Goal: Task Accomplishment & Management: Contribute content

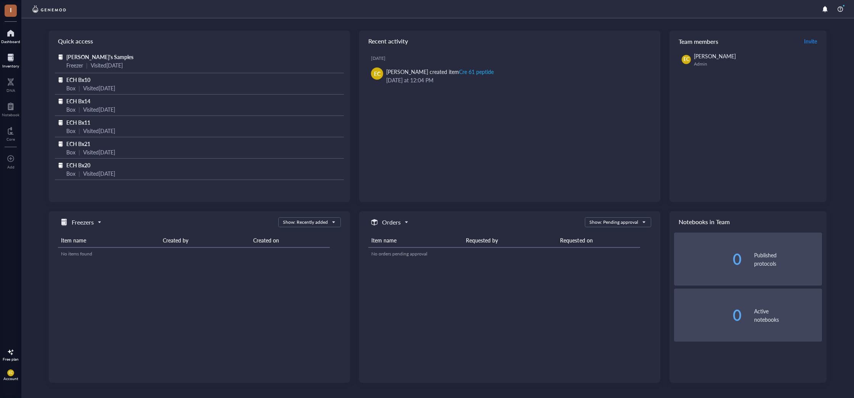
click at [12, 67] on div "Inventory" at bounding box center [10, 66] width 17 height 5
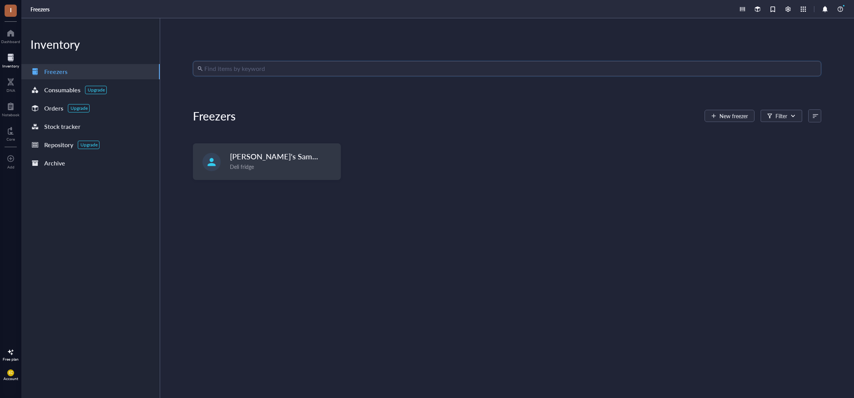
click at [250, 69] on input "search" at bounding box center [510, 68] width 612 height 14
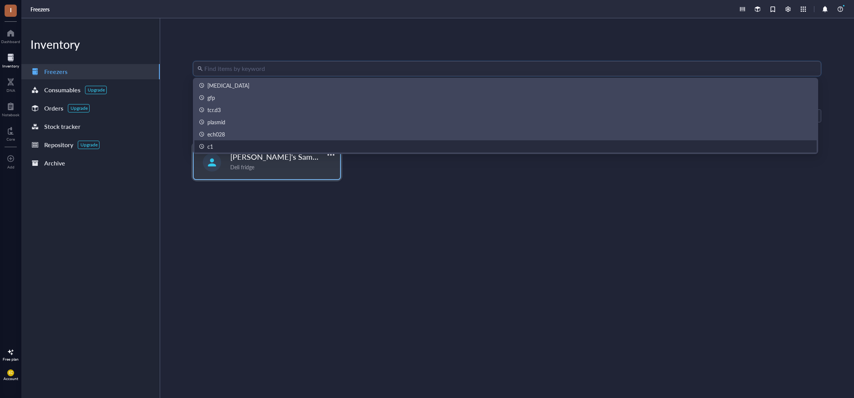
click at [228, 157] on div "[PERSON_NAME]'s Samples Deli fridge" at bounding box center [267, 161] width 146 height 35
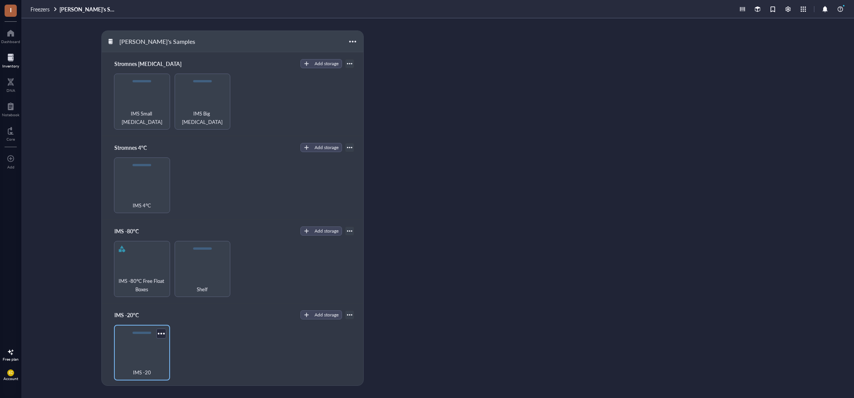
click at [146, 342] on div "IMS -20" at bounding box center [142, 353] width 56 height 56
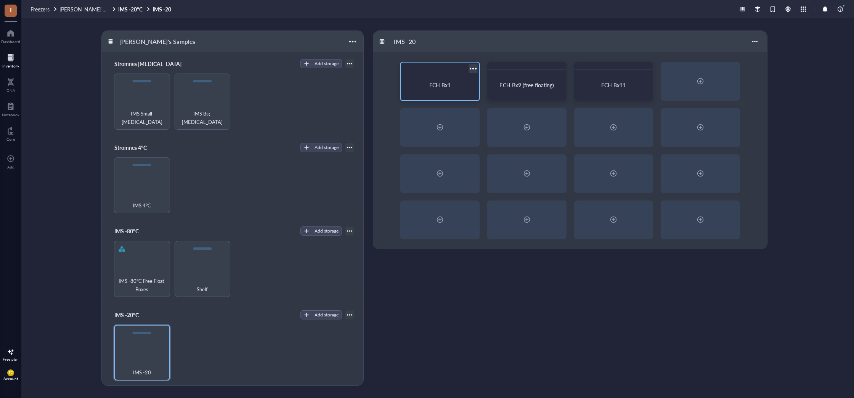
click at [431, 94] on div "ECH Bx1" at bounding box center [440, 85] width 72 height 24
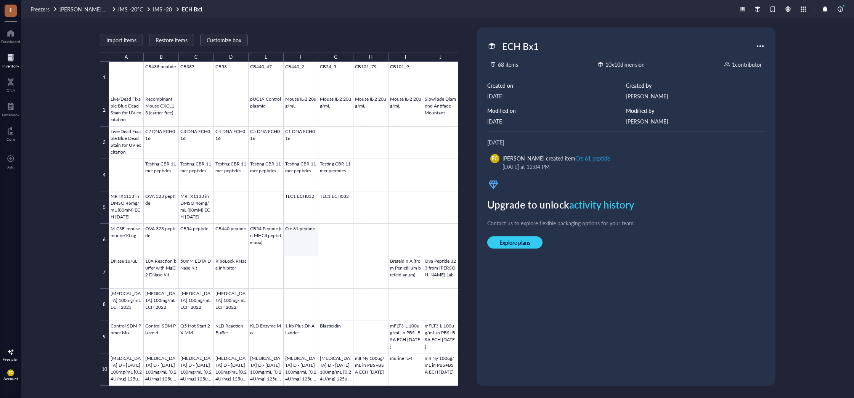
click at [302, 243] on div at bounding box center [283, 224] width 349 height 324
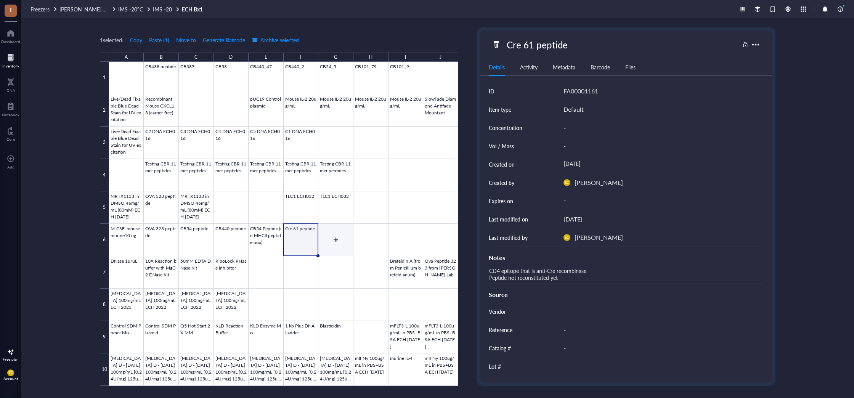
click at [337, 238] on div at bounding box center [283, 224] width 349 height 324
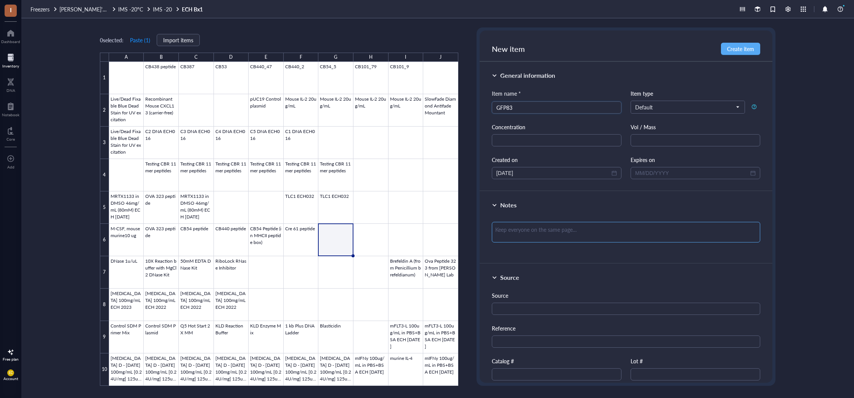
type input "GFP83"
click at [542, 238] on textarea at bounding box center [626, 232] width 268 height 21
type textarea "A"
type textarea "An"
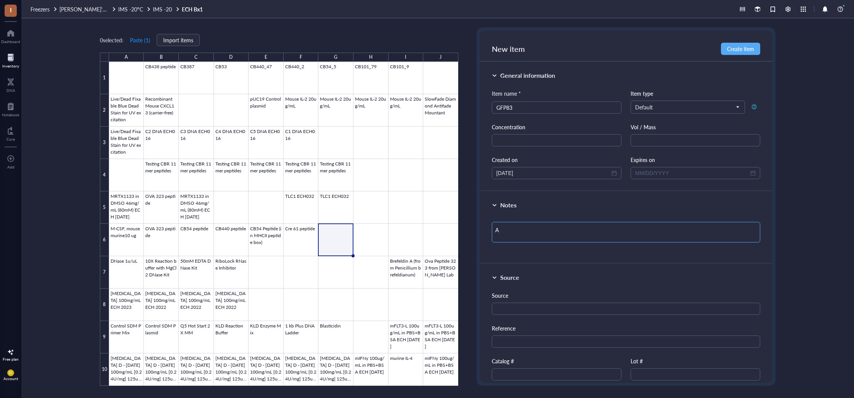
type textarea "An"
type textarea "A"
type textarea "Keep everyone on the same page…"
type textarea "G"
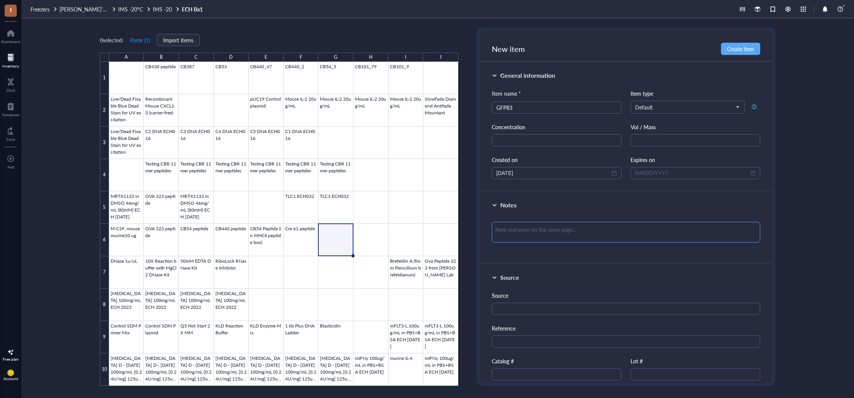
type textarea "G"
type textarea "GF"
type textarea "GFP"
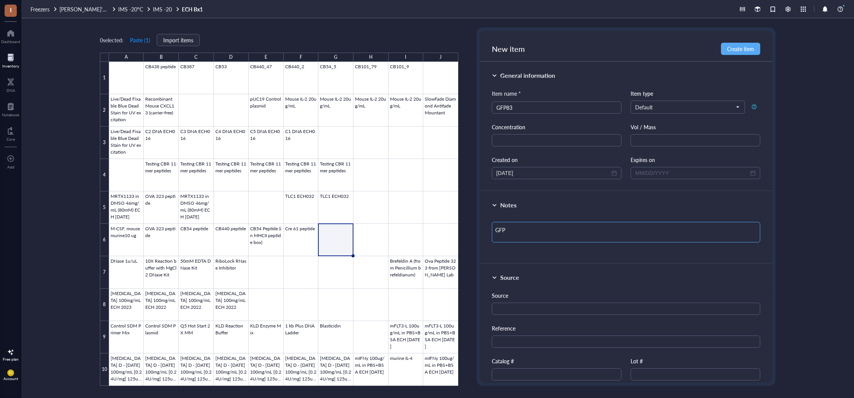
type textarea "GFP"
type textarea "GFP p"
type textarea "GFP pe"
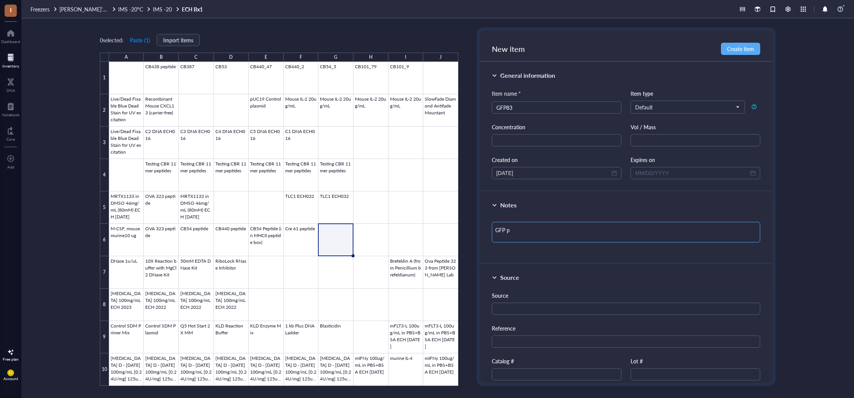
type textarea "GFP pe"
type textarea "GFP pep"
type textarea "GFP pept"
type textarea "GFP pepti"
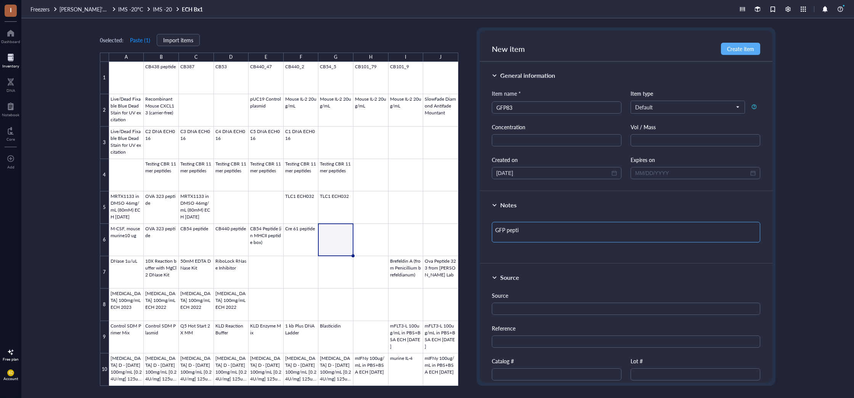
type textarea "GFP peptid"
type textarea "GFP peptide"
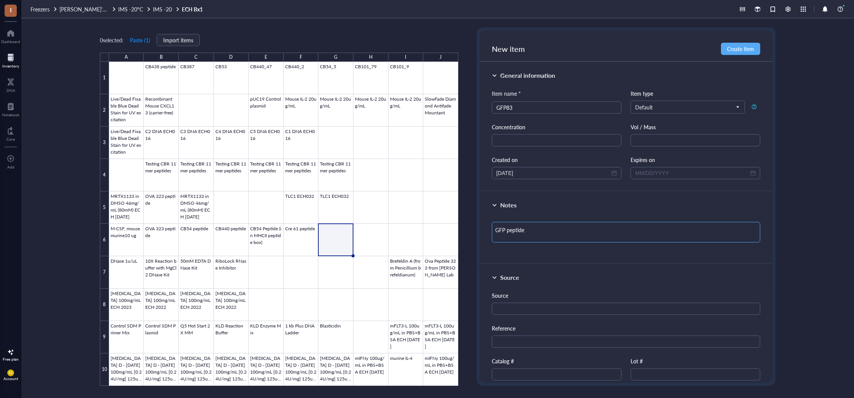
type textarea "GFP peptide"
type textarea "GFP peptide t"
type textarea "GFP peptide th"
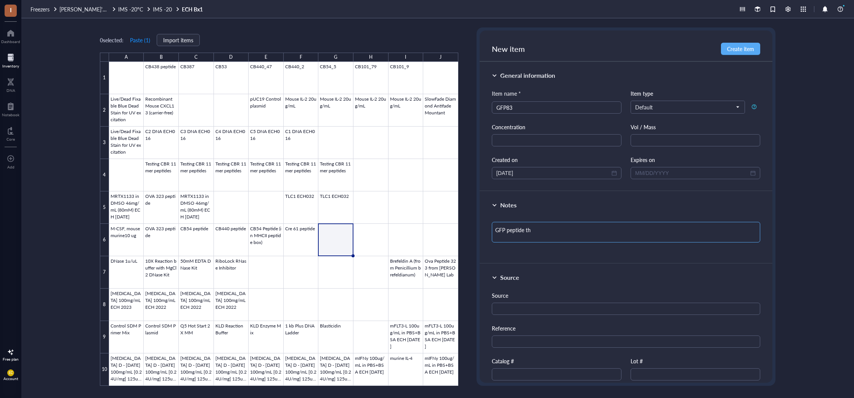
type textarea "GFP peptide tha"
type textarea "GFP peptide that"
type textarea "GFP peptide that i"
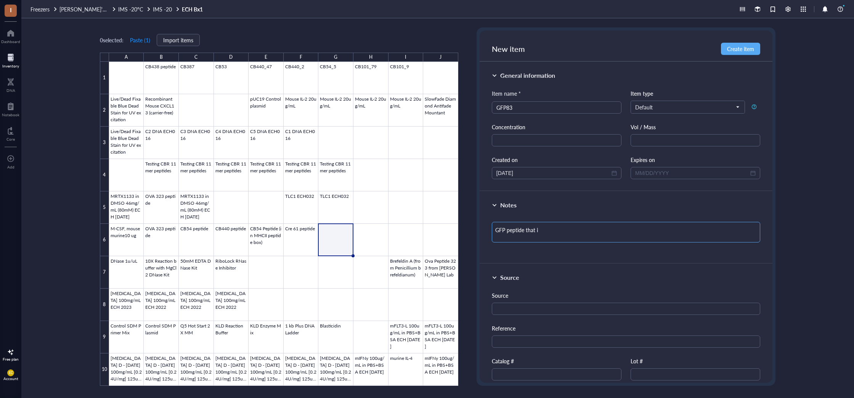
type textarea "GFP peptide that is"
type textarea "GFP peptide that is r"
type textarea "GFP peptide that is re"
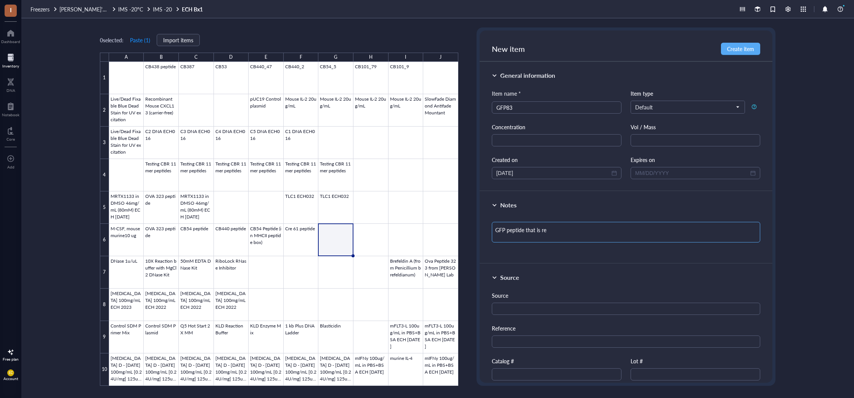
type textarea "GFP peptide that is rec"
type textarea "GFP peptide that is reco"
type textarea "GFP peptide that is recog"
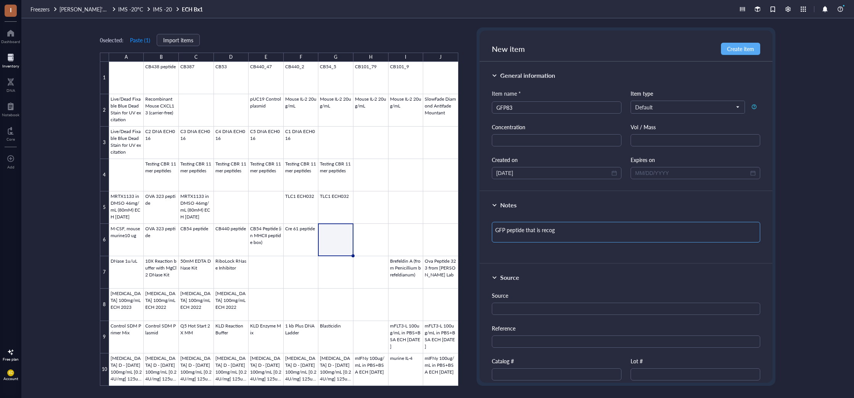
type textarea "GFP peptide that is recogn"
type textarea "GFP peptide that is recogni"
type textarea "GFP peptide that is recogniz"
type textarea "GFP peptide that is recognize"
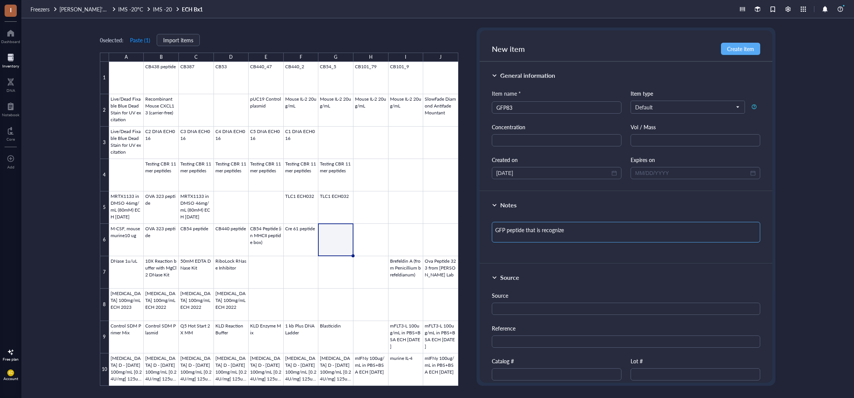
type textarea "GFP peptide that is recognized"
type textarea "GFP peptide that is recognized b"
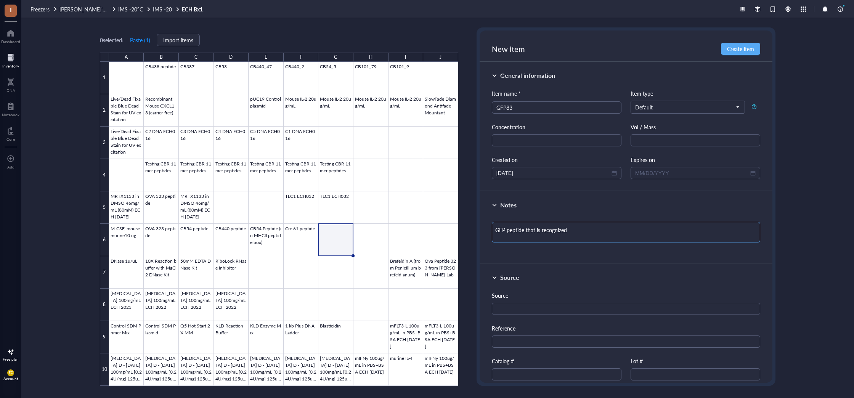
type textarea "GFP peptide that is recognized b"
type textarea "GFP peptide that is recognized by"
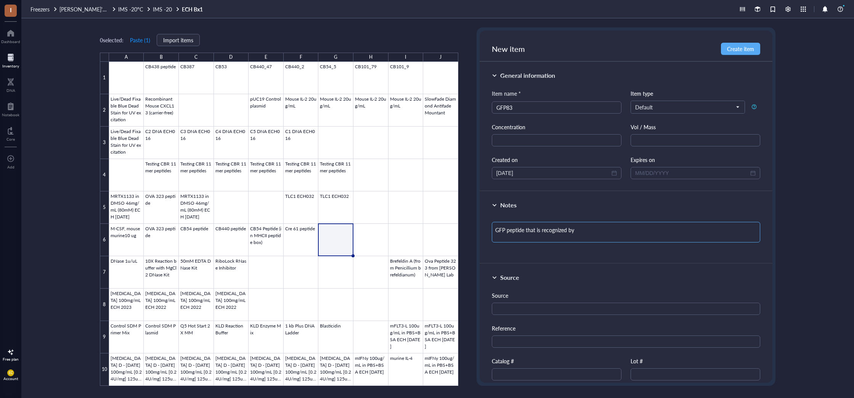
type textarea "GFP peptide that is recognized by C"
type textarea "GFP peptide that is recognized by CD"
type textarea "GFP peptide that is recognized by CD4"
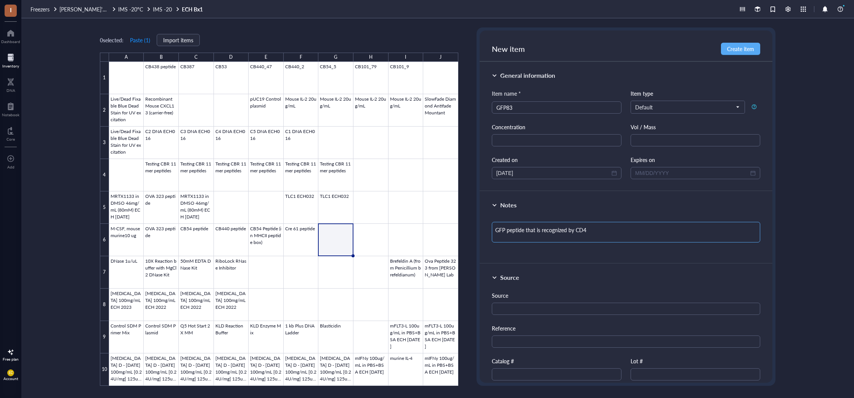
type textarea "GFP peptide that is recognized by CD4"
type textarea "GFP peptide that is recognized by CD4 l"
type textarea "GFP peptide that is recognized by CD4 lo"
type textarea "GFP peptide that is recognized by CD4 loa"
type textarea "GFP peptide that is recognized by CD4 load"
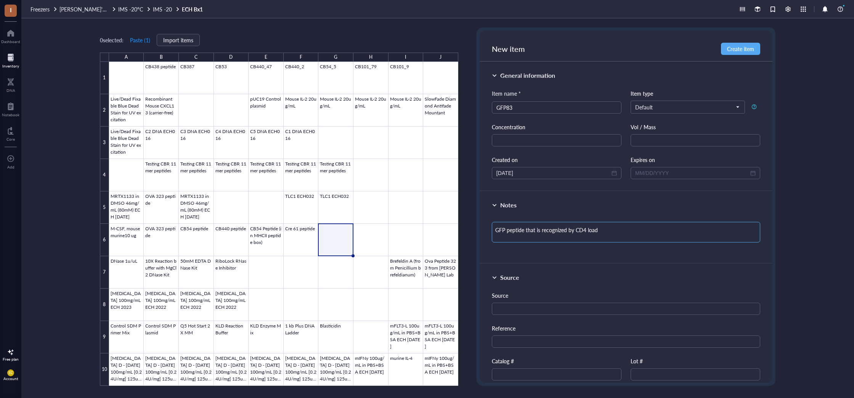
type textarea "GFP peptide that is recognized by CD4 loade"
type textarea "GFP peptide that is recognized by CD4 loaded"
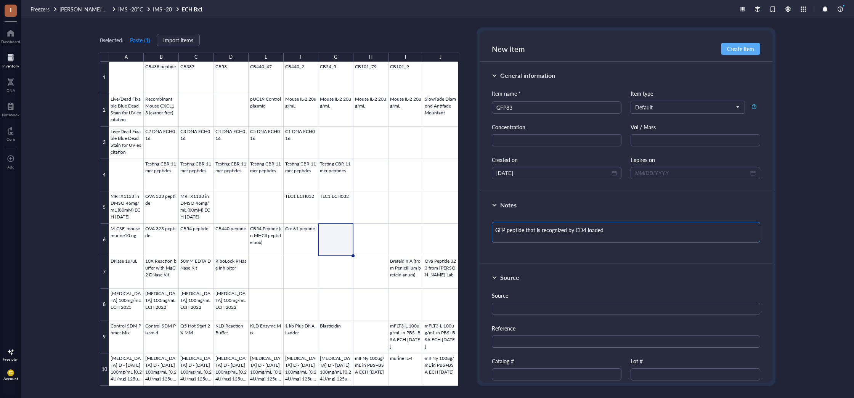
type textarea "GFP peptide that is recognized by CD4 loaded"
type textarea "GFP peptide that is recognized by CD4 loaded M"
type textarea "GFP peptide that is recognized by CD4 loaded MH"
type textarea "GFP peptide that is recognized by CD4 loaded MHC"
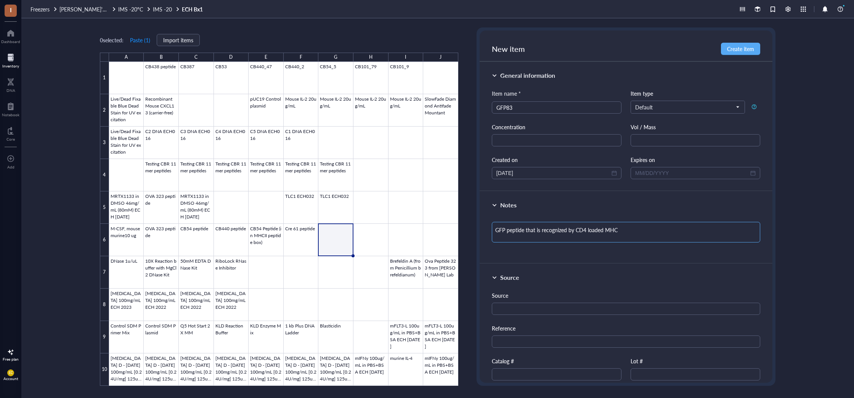
type textarea "GFP peptide that is recognized by CD4 loaded MHCI"
type textarea "GFP peptide that is recognized by CD4 loaded MHCII"
type textarea "GFP peptide that is recognized by CD4 loaded oMHCII"
type textarea "GFP peptide that is recognized by CD4 loaded onMHCII"
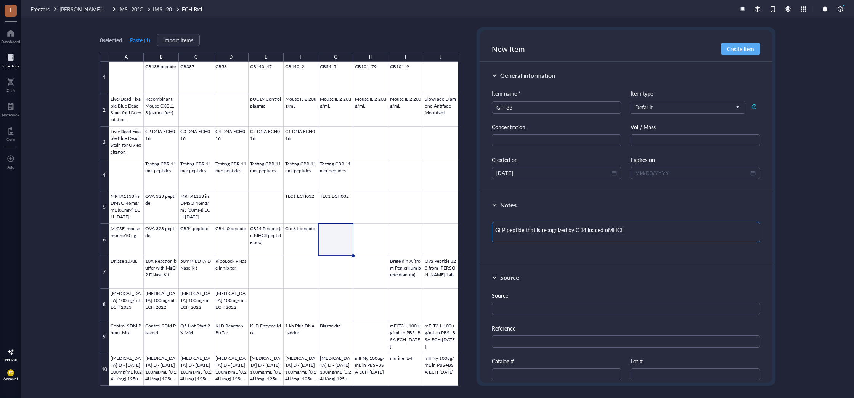
type textarea "GFP peptide that is recognized by CD4 loaded onMHCII"
type textarea "GFP peptide that is recognized by CD4 loaded on MHCII"
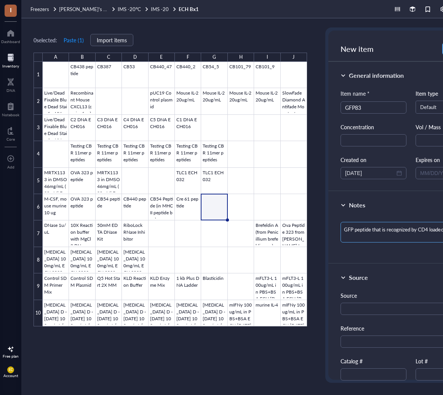
click at [429, 231] on textarea "GFP peptide that is recognized by CD4 loaded on MHCII" at bounding box center [411, 232] width 141 height 21
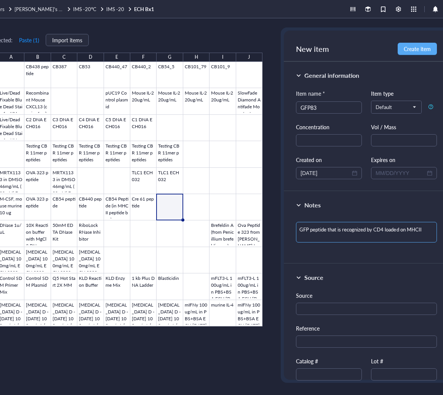
type textarea "GFP peptide that is recognized by CD4 loaded on MHCII"
paste textarea "FFKSAMPEGYV"
type textarea "GFP peptide that is recognized by CD4 loaded on MHCII FFKSAMPEGYV"
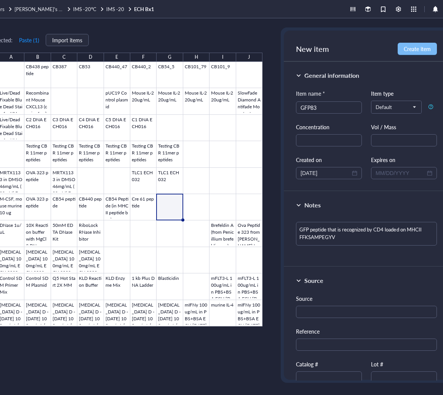
click at [412, 47] on span "Create item" at bounding box center [417, 49] width 27 height 6
type textarea "Keep everyone on the same page…"
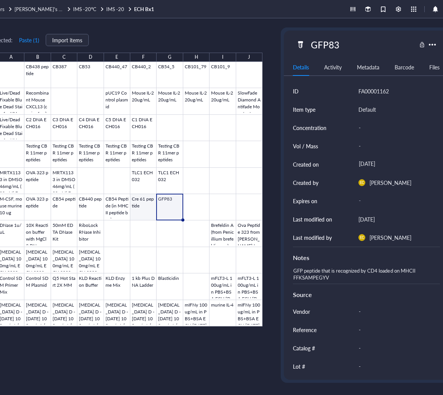
click at [138, 212] on div at bounding box center [130, 194] width 265 height 265
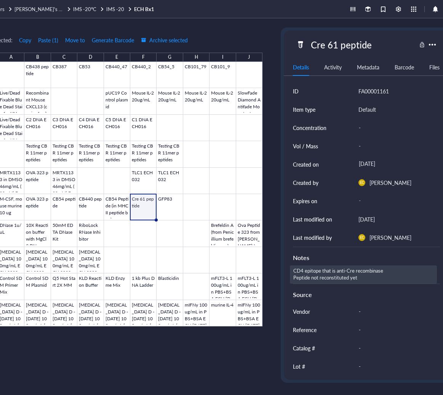
click at [384, 279] on div "CD4 epitope that is anti-Cre recombinase Peptide not reconstituted yet" at bounding box center [363, 274] width 147 height 18
type textarea "CD4 epitope that is anti-Cre recombinase Peptide not reconstituted yet RKWFPAEP…"
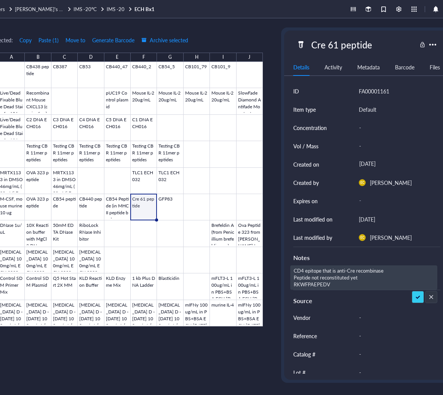
click at [344, 276] on textarea "CD4 epitope that is anti-Cre recombinase Peptide not reconstituted yet RKWFPAEP…" at bounding box center [364, 278] width 146 height 24
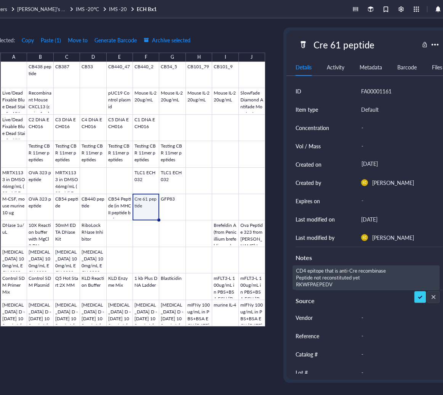
click at [344, 276] on textarea "CD4 epitope that is anti-Cre recombinase Peptide not reconstituted yet RKWFPAEP…" at bounding box center [366, 278] width 146 height 24
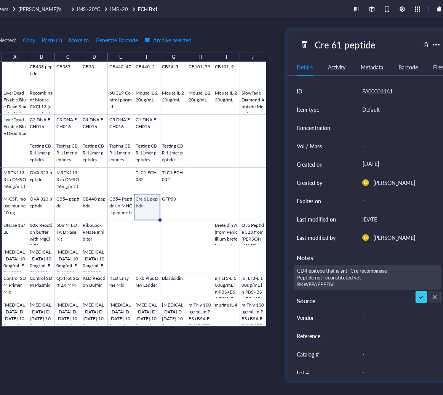
scroll to position [0, 41]
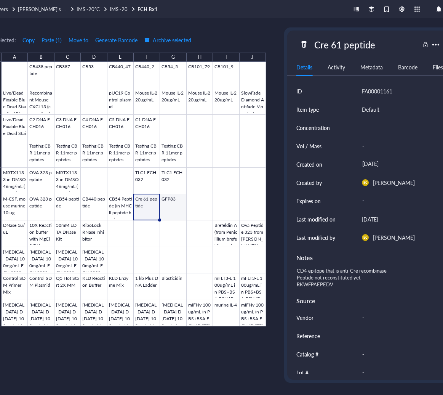
click at [173, 207] on div at bounding box center [134, 194] width 265 height 265
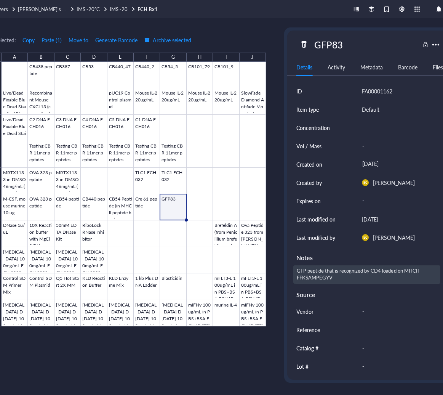
click at [403, 281] on div "GFP peptide that is recognized by CD4 loaded on MHCII FFKSAMPEGYV" at bounding box center [367, 274] width 147 height 18
click at [398, 276] on textarea "GFP peptide that is recognized by CD4 loaded on MHCII FFKSAMPEGYV" at bounding box center [367, 274] width 146 height 17
click at [424, 272] on textarea "GFP peptide that is recognized by CD4 loaded on MHCII FFKSAMPEGYV" at bounding box center [367, 274] width 146 height 17
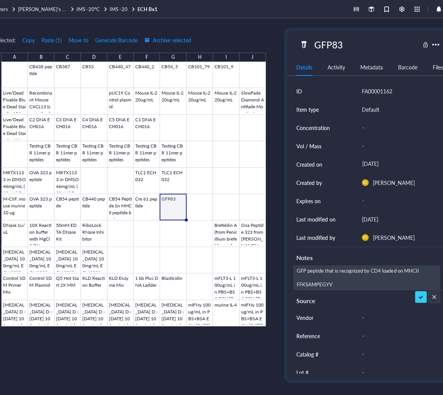
type textarea "GFP peptide that is recognized by CD4 loaded on MHCII Peptide not reconstituted…"
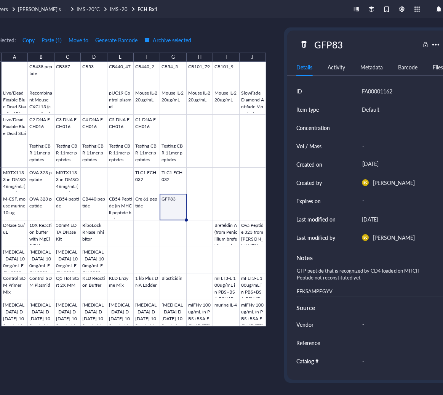
click at [272, 288] on div "1 selected: Copy Paste ( 1 ) Move to Generate Barcode Archive selected A B C D …" at bounding box center [224, 206] width 488 height 377
